Goal: Transaction & Acquisition: Purchase product/service

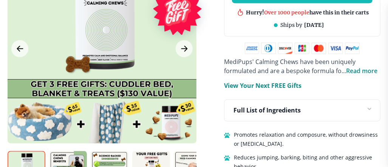
scroll to position [529, 0]
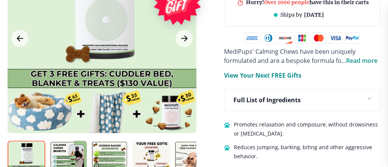
click at [248, 72] on p "View Your Next FREE Gifts" at bounding box center [262, 75] width 77 height 9
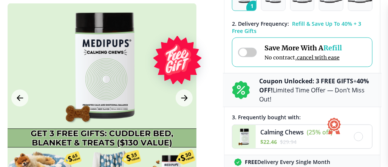
scroll to position [264, 0]
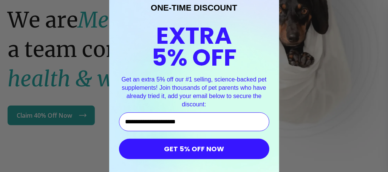
scroll to position [24, 0]
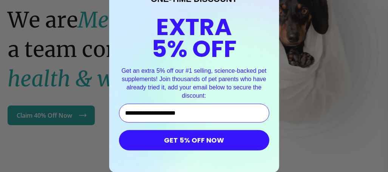
type input "**********"
click at [193, 139] on button "GET 5% OFF NOW" at bounding box center [194, 140] width 150 height 20
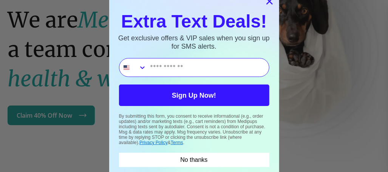
scroll to position [0, 0]
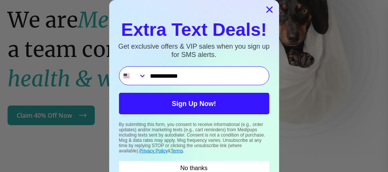
type input "**********"
drag, startPoint x: 227, startPoint y: 110, endPoint x: 227, endPoint y: 116, distance: 6.5
click at [227, 113] on button "Sign Up Now!" at bounding box center [194, 104] width 150 height 22
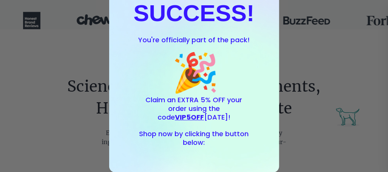
scroll to position [302, 0]
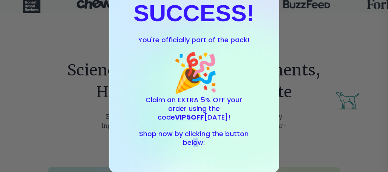
click at [198, 162] on div "SUCCESS! You're officially part of the pack! 🎉 Claim an EXTRA 5% OFF your order…" at bounding box center [194, 74] width 155 height 181
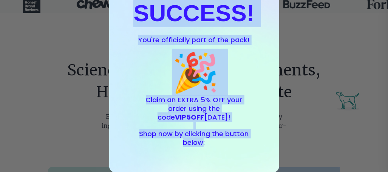
drag, startPoint x: 202, startPoint y: 170, endPoint x: 203, endPoint y: 174, distance: 4.7
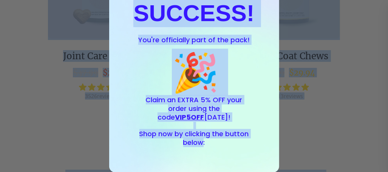
scroll to position [755, 0]
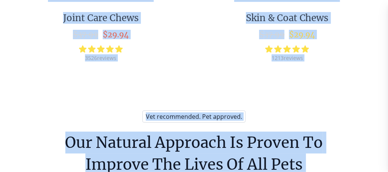
click at [366, 71] on div "Close dialog SUCCESS! You're officially part of the pack! 🎉 Claim an EXTRA 5% O…" at bounding box center [194, 86] width 388 height 172
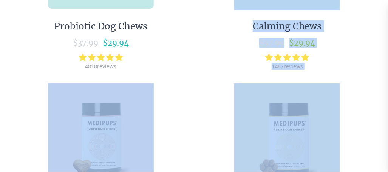
scroll to position [453, 0]
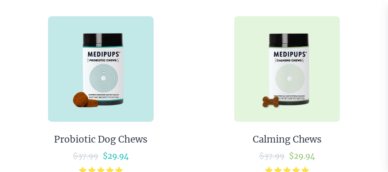
click at [361, 71] on link "Calming Chews $ 37.99 $ 29.94 1467 reviews" at bounding box center [288, 96] width 180 height 174
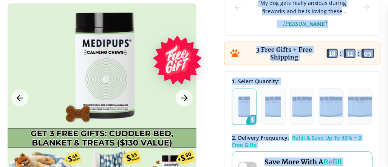
scroll to position [151, 0]
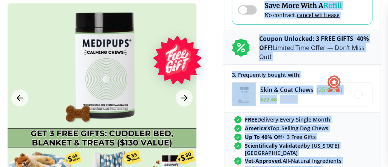
click at [375, 71] on div "1. Select Quantity: 1 2 3 4 5 2 . Delivery Frequency: Refill & Save Up To 40% +…" at bounding box center [302, 57] width 156 height 284
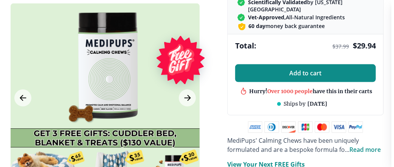
scroll to position [441, 0]
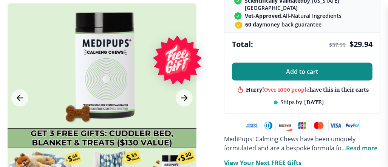
click at [333, 63] on button "Add to cart" at bounding box center [302, 72] width 140 height 18
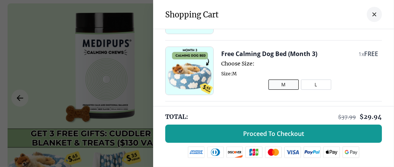
scroll to position [151, 0]
